Goal: Task Accomplishment & Management: Manage account settings

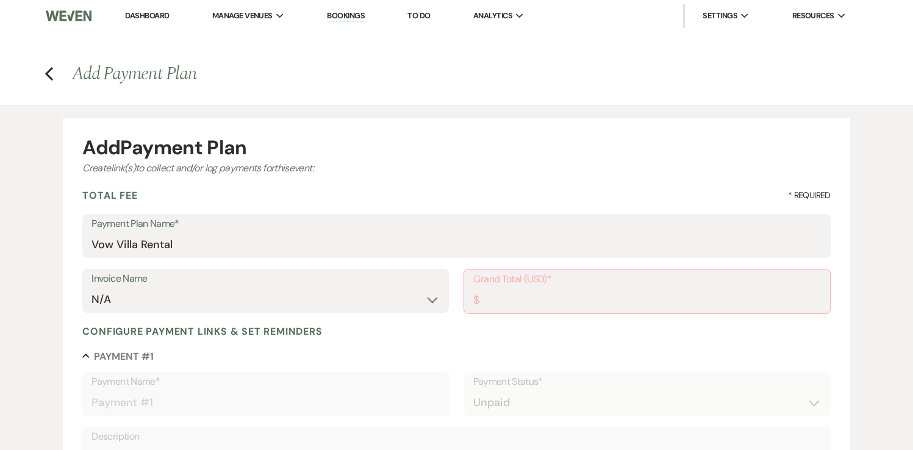
select select "2"
select select "percentage"
select select "true"
select select "client"
select select "weeks"
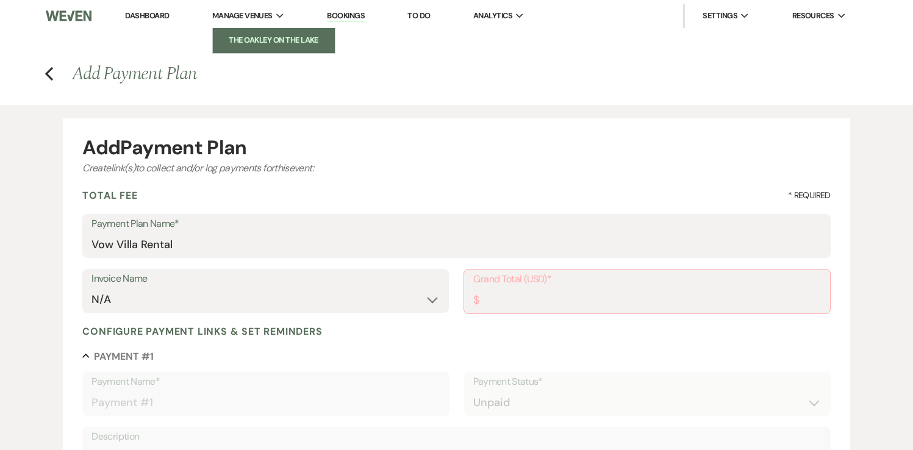
click at [256, 40] on li "The Oakley on the Lake" at bounding box center [274, 40] width 110 height 12
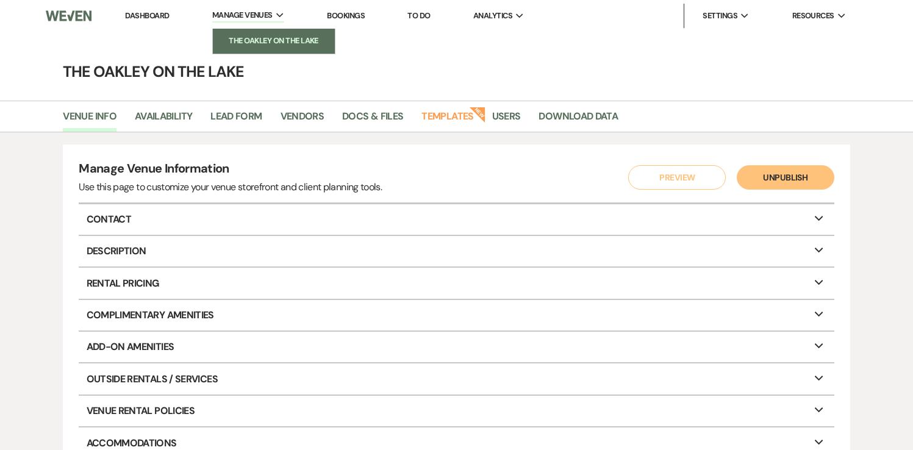
click at [247, 40] on li "The Oakley on the Lake" at bounding box center [274, 41] width 110 height 12
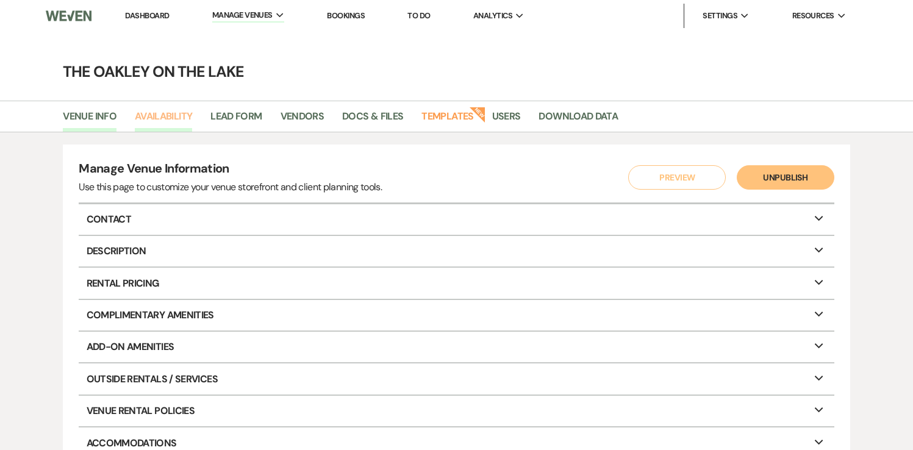
click at [174, 115] on link "Availability" at bounding box center [163, 120] width 57 height 23
select select "2"
select select "2026"
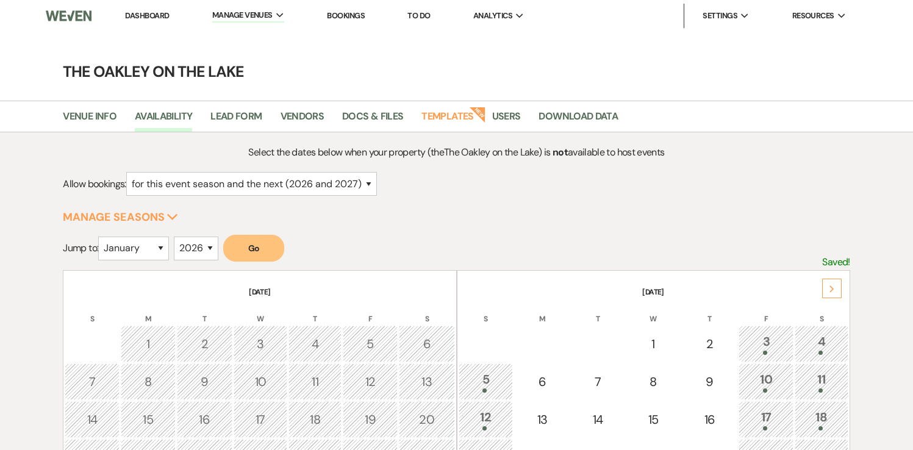
click at [835, 285] on div "Next" at bounding box center [832, 289] width 20 height 20
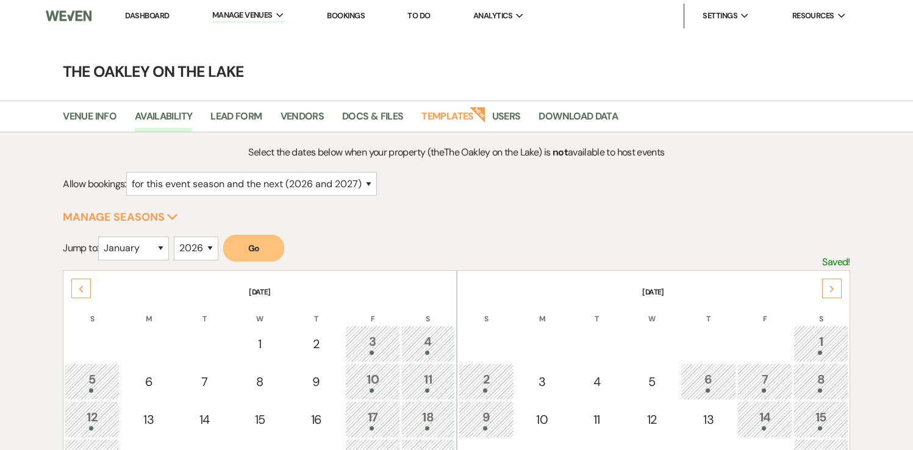
click at [835, 285] on div "Next" at bounding box center [832, 289] width 20 height 20
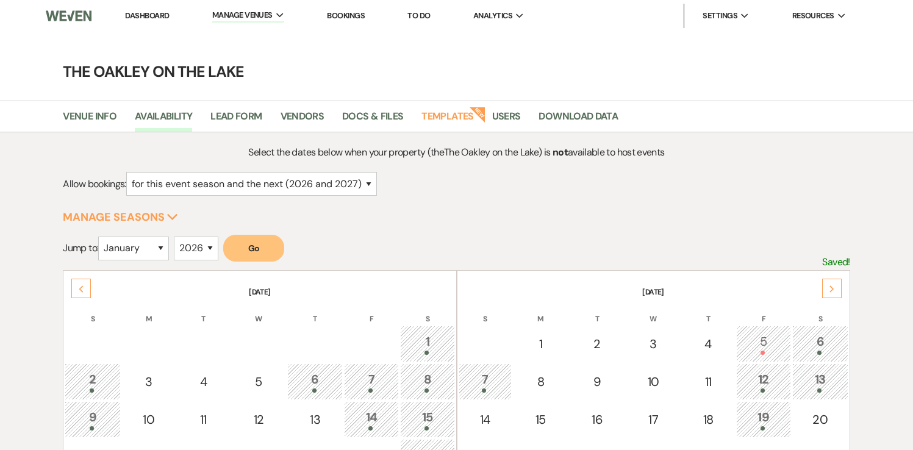
click at [835, 285] on div "Next" at bounding box center [832, 289] width 20 height 20
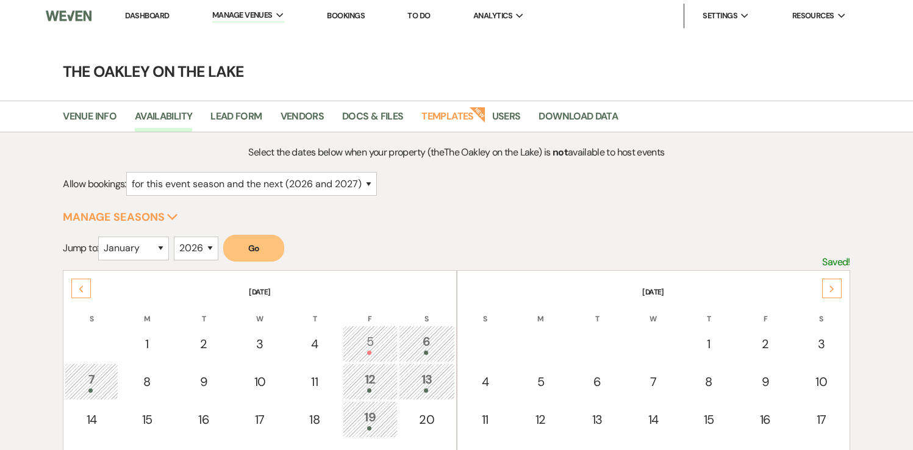
click at [835, 285] on div "Next" at bounding box center [832, 289] width 20 height 20
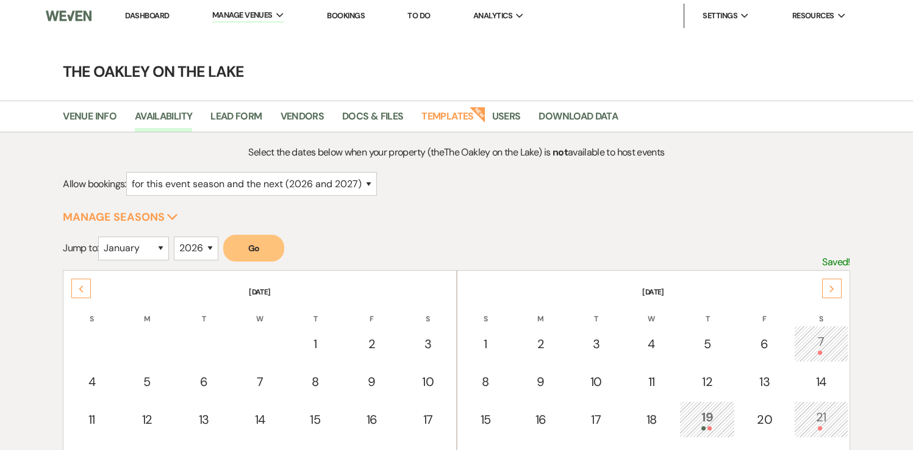
click at [835, 285] on div "Next" at bounding box center [832, 289] width 20 height 20
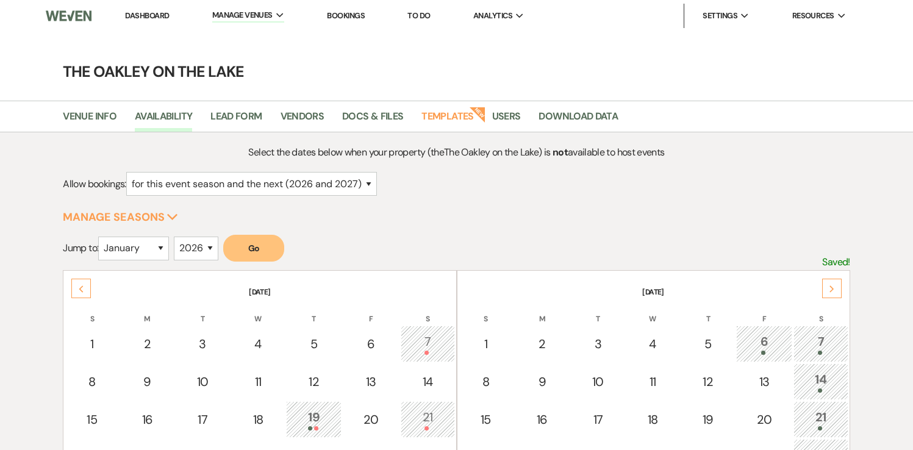
click at [835, 285] on div "Next" at bounding box center [832, 289] width 20 height 20
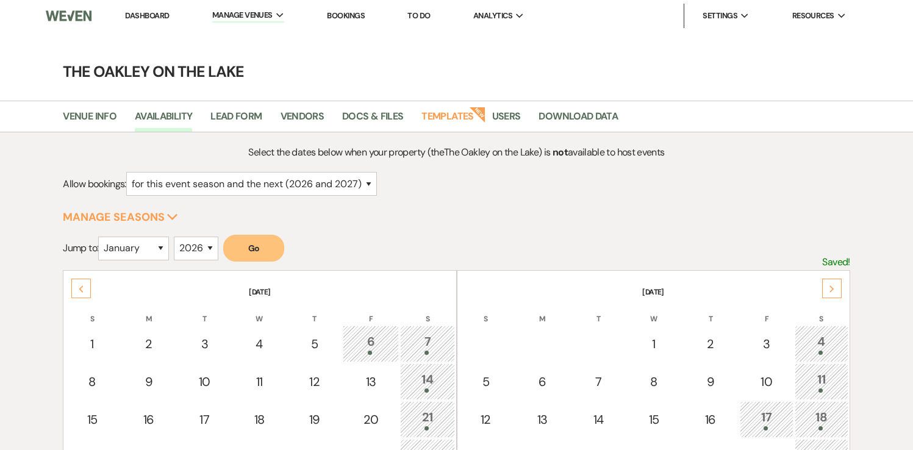
click at [835, 285] on div "Next" at bounding box center [832, 289] width 20 height 20
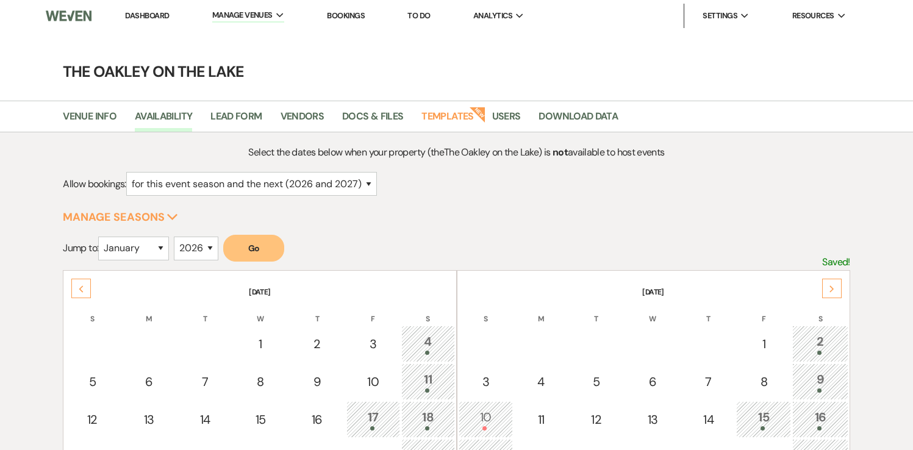
click at [835, 285] on div "Next" at bounding box center [832, 289] width 20 height 20
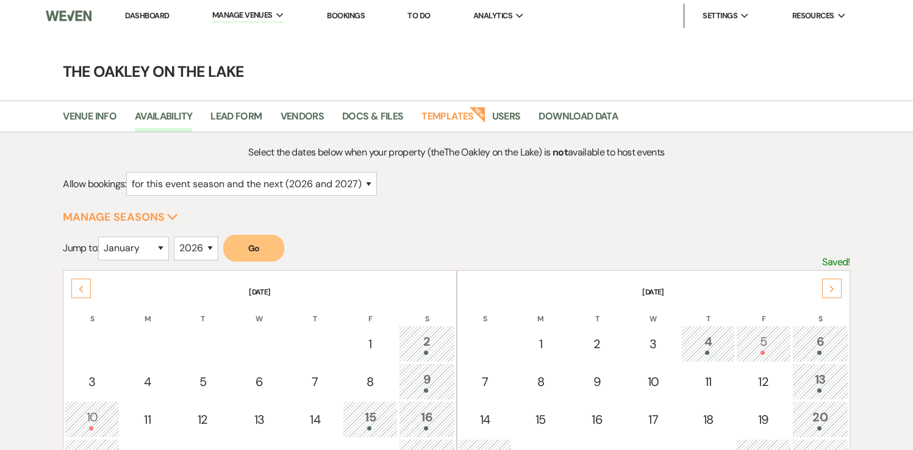
click at [835, 285] on div "Next" at bounding box center [832, 289] width 20 height 20
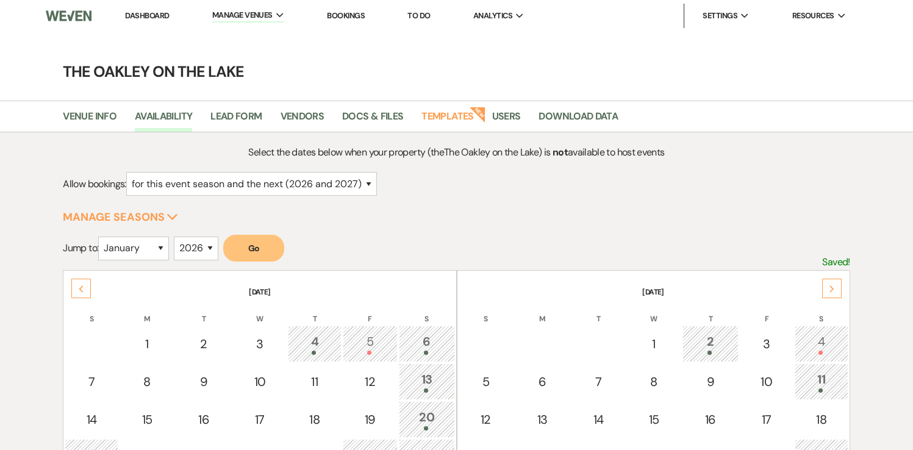
click at [835, 285] on div "Next" at bounding box center [832, 289] width 20 height 20
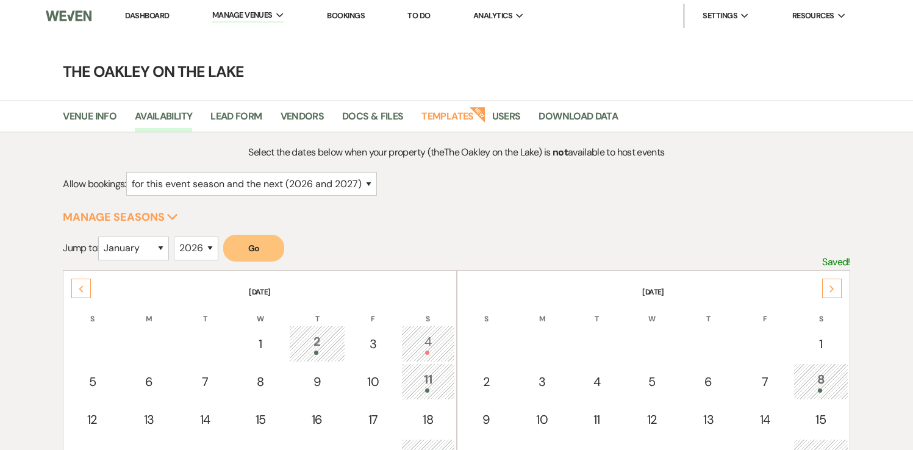
click at [835, 285] on div "Next" at bounding box center [832, 289] width 20 height 20
